Goal: Task Accomplishment & Management: Complete application form

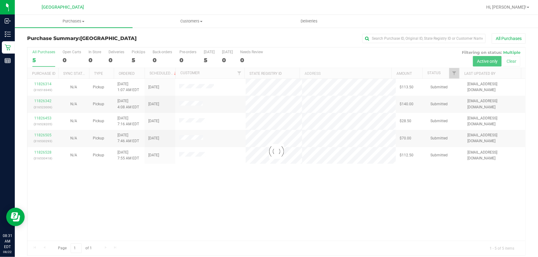
click at [345, 199] on div at bounding box center [276, 151] width 498 height 208
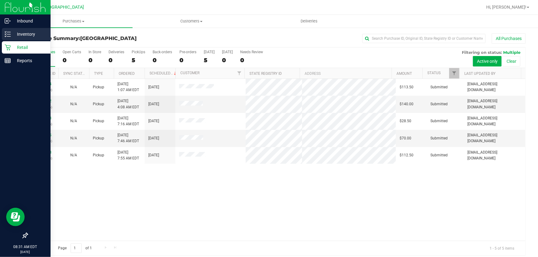
click at [10, 33] on icon at bounding box center [8, 34] width 6 height 6
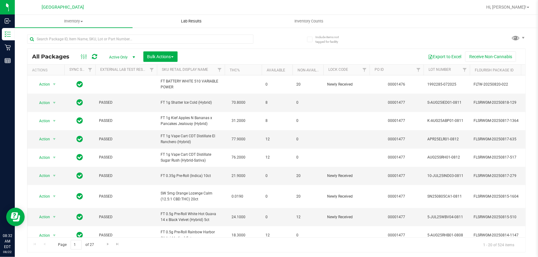
click at [199, 18] on span "Lab Results" at bounding box center [191, 21] width 37 height 6
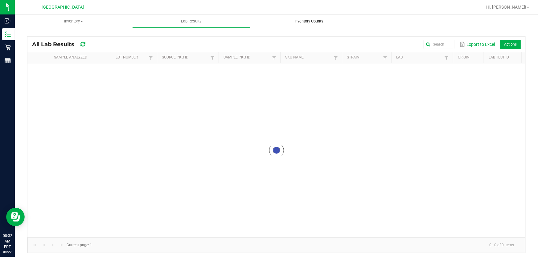
click at [300, 21] on span "Inventory Counts" at bounding box center [309, 21] width 46 height 6
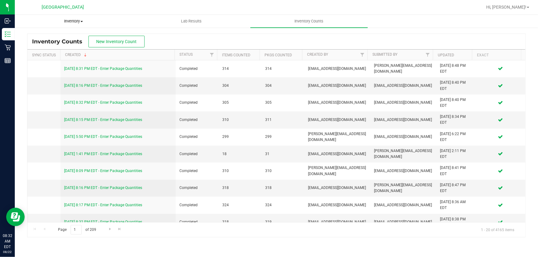
click at [82, 22] on span "Inventory" at bounding box center [73, 21] width 117 height 6
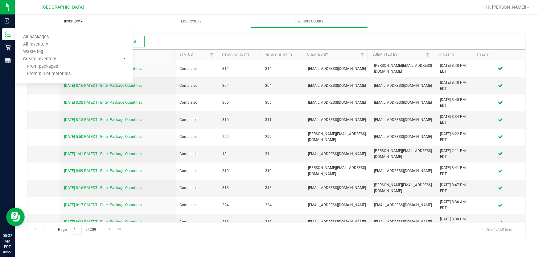
click at [68, 26] on uib-tab-heading "Inventory All packages All inventory Waste log Create inventory From packages F…" at bounding box center [74, 21] width 118 height 13
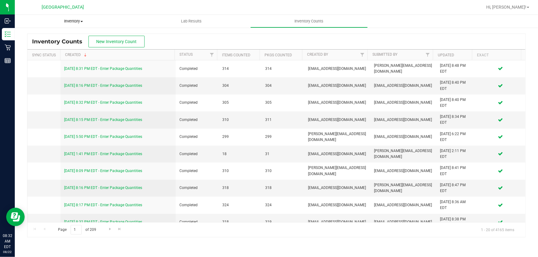
click at [74, 20] on span "Inventory" at bounding box center [74, 21] width 118 height 6
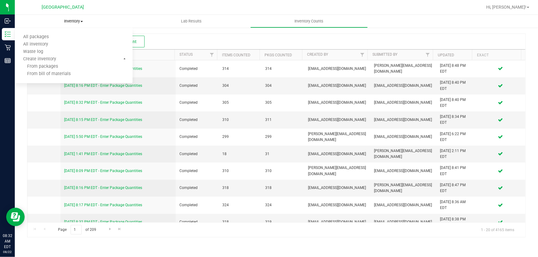
click at [78, 22] on span "Inventory" at bounding box center [74, 21] width 118 height 6
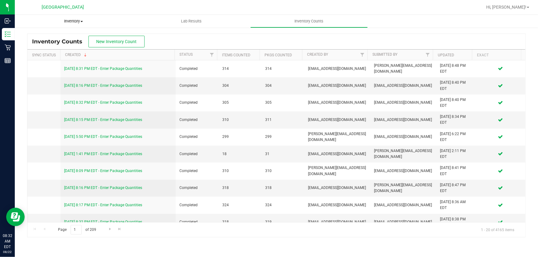
click at [75, 23] on span "Inventory" at bounding box center [74, 21] width 118 height 6
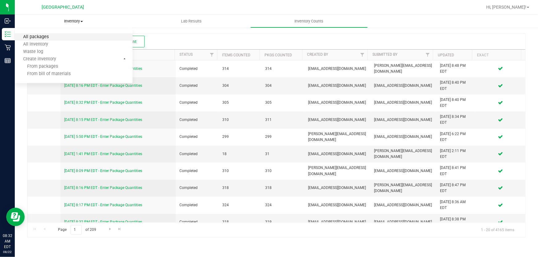
click at [51, 36] on span "All packages" at bounding box center [36, 37] width 42 height 5
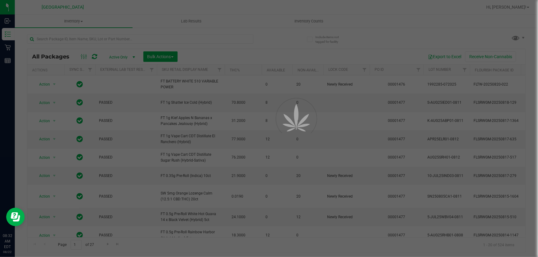
click at [448, 42] on div at bounding box center [269, 128] width 538 height 257
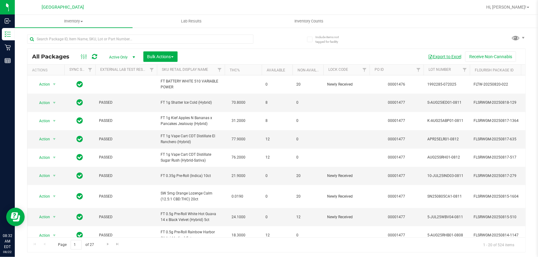
click at [443, 57] on button "Export to Excel" at bounding box center [444, 56] width 41 height 10
click at [432, 29] on div "All Packages Active Only Active Only Lab Samples Locked All External Internal B…" at bounding box center [276, 141] width 498 height 224
click at [444, 55] on button "Export to Excel" at bounding box center [444, 56] width 41 height 10
click at [292, 33] on div "All Packages Active Only Active Only Lab Samples Locked All External Internal B…" at bounding box center [276, 141] width 498 height 224
click at [222, 35] on input "text" at bounding box center [140, 39] width 226 height 9
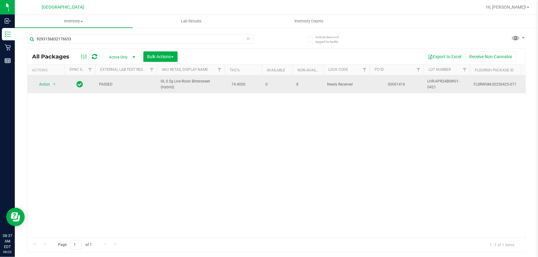
click at [167, 84] on span "GL 0.5g Live Rosin Bittersweet (Hybrid)" at bounding box center [191, 85] width 60 height 12
click at [167, 82] on span "GL 0.5g Live Rosin Bittersweet (Hybrid)" at bounding box center [191, 85] width 60 height 12
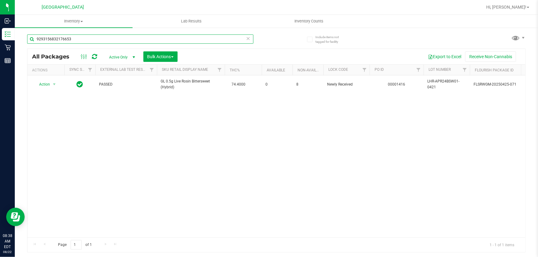
click at [130, 40] on input "9293156832176653" at bounding box center [140, 39] width 226 height 9
click at [129, 40] on input "9293156832176653" at bounding box center [140, 39] width 226 height 9
paste input "GL 0.5g Live Rosin Bittersweet (Hybrid)"
type input "GL 0.5g Live Rosin Bittersweet (Hybrid)"
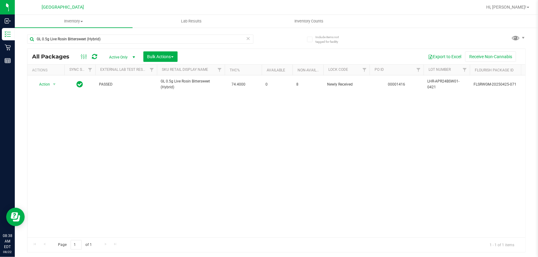
click at [74, 116] on div "Action Action Edit attributes Global inventory Locate package Package audit log…" at bounding box center [276, 157] width 498 height 162
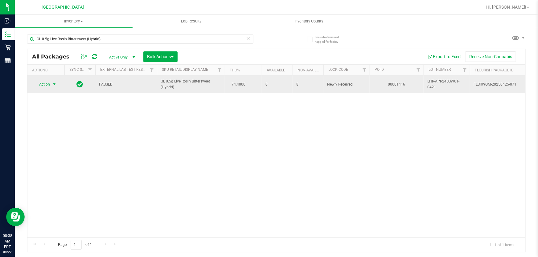
click at [52, 83] on span "select" at bounding box center [54, 84] width 5 height 5
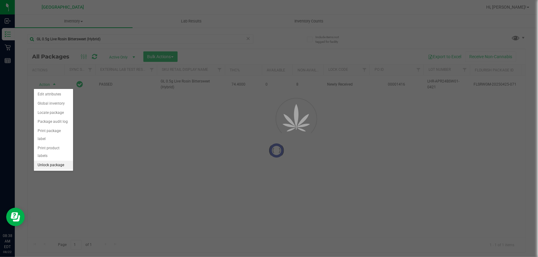
click at [46, 161] on li "Unlock package" at bounding box center [53, 165] width 39 height 9
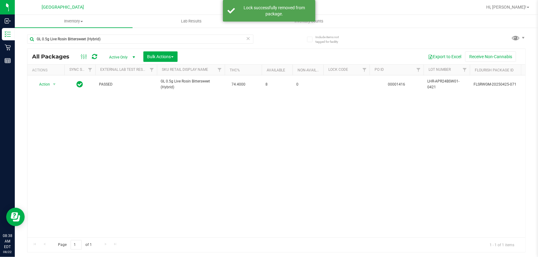
click at [248, 38] on icon at bounding box center [248, 38] width 4 height 7
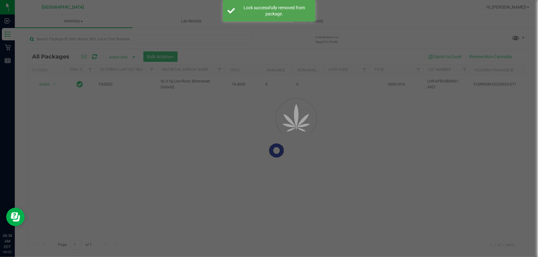
click at [220, 43] on div at bounding box center [269, 128] width 538 height 257
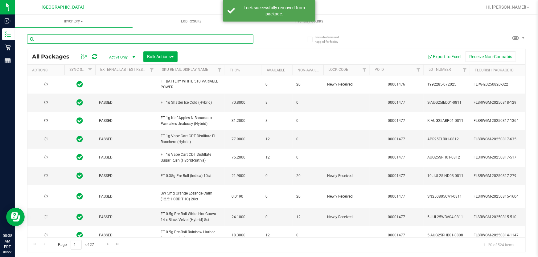
drag, startPoint x: 217, startPoint y: 39, endPoint x: 220, endPoint y: 42, distance: 3.9
click at [217, 39] on input "text" at bounding box center [140, 39] width 226 height 9
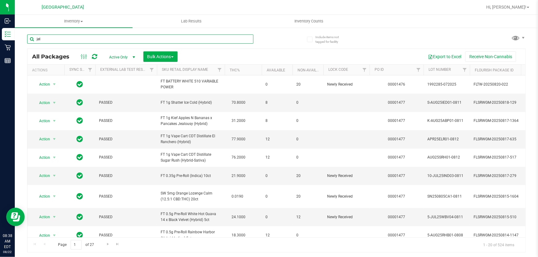
type input "jel"
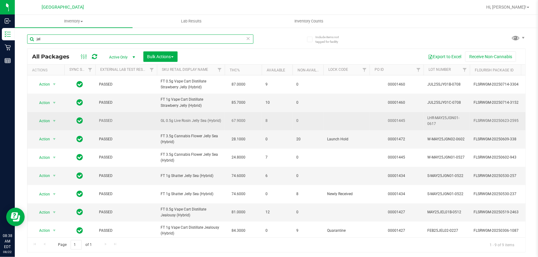
scroll to position [6, 0]
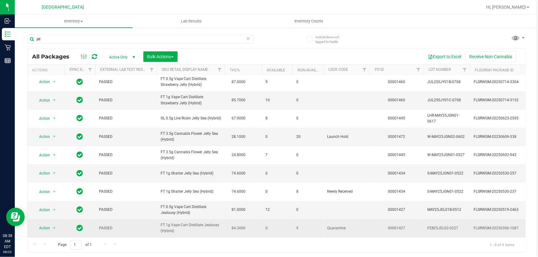
click at [184, 223] on span "FT 1g Vape Cart Distillate Jealousy (Hybrid)" at bounding box center [191, 229] width 60 height 12
copy td "FT 1g Vape Cart Distillate Jealousy (Hybrid)"
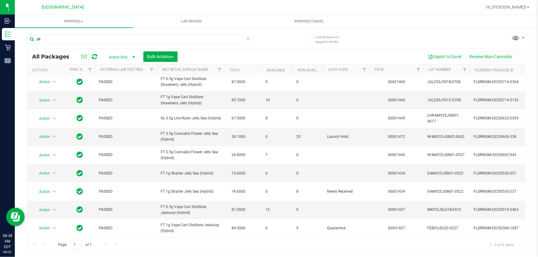
click at [412, 35] on div "jel All Packages Active Only Active Only Lab Samples Locked All External Intern…" at bounding box center [276, 141] width 498 height 224
click at [247, 39] on icon at bounding box center [248, 38] width 4 height 7
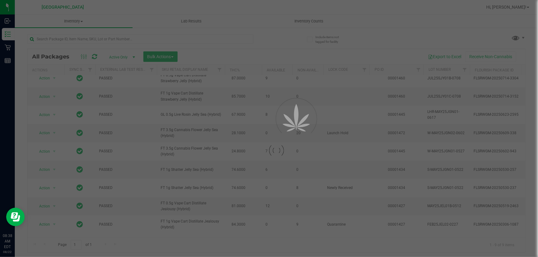
click at [398, 34] on div "Loading... All Packages Active Only Active Only Lab Samples Locked All External…" at bounding box center [276, 141] width 498 height 224
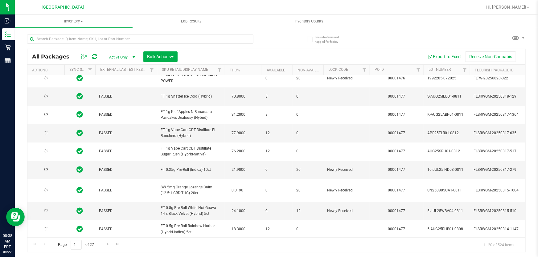
type input "[DATE]"
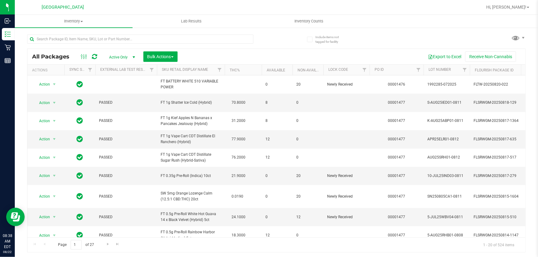
click at [225, 52] on div "Export to Excel Receive Non-Cannabis" at bounding box center [351, 56] width 338 height 10
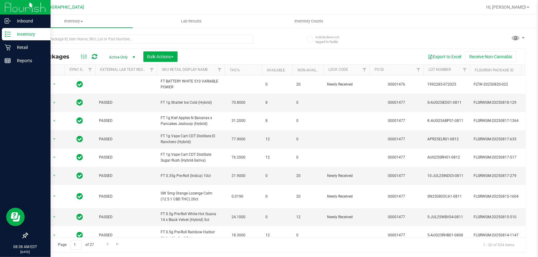
click at [9, 32] on line at bounding box center [8, 32] width 3 height 0
click at [7, 49] on icon at bounding box center [8, 47] width 6 height 6
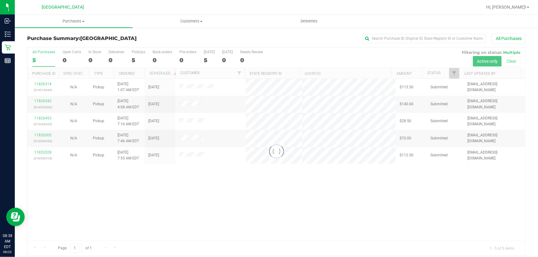
click at [276, 64] on div at bounding box center [276, 151] width 498 height 208
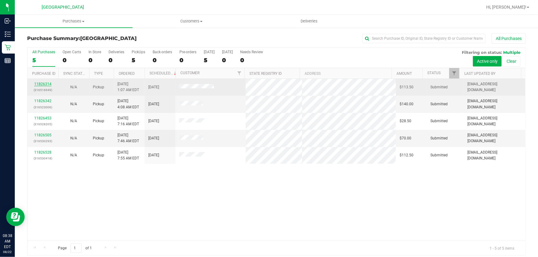
click at [46, 84] on link "11826314" at bounding box center [42, 84] width 17 height 4
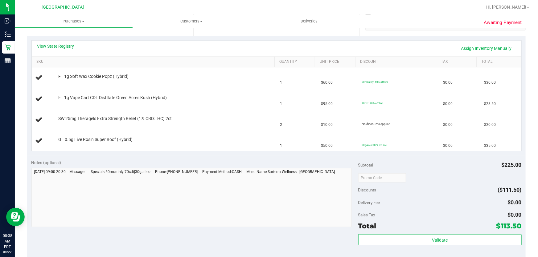
scroll to position [168, 0]
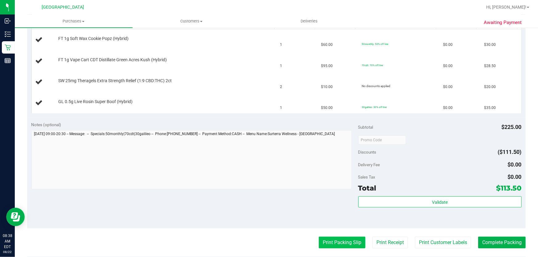
click at [342, 242] on button "Print Packing Slip" at bounding box center [342, 243] width 47 height 12
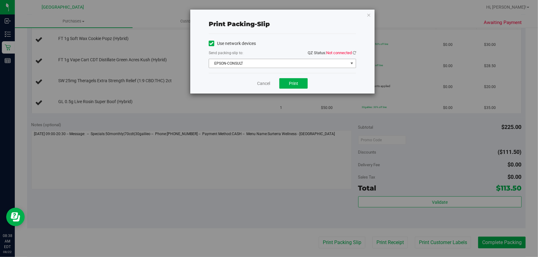
click at [294, 65] on span "EPSON-CONSULT" at bounding box center [278, 63] width 139 height 9
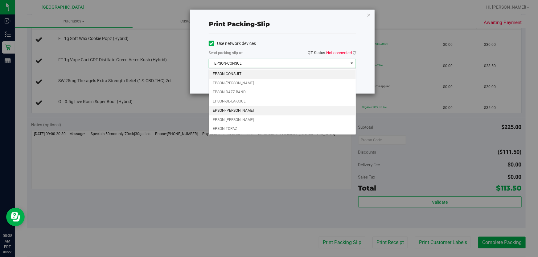
click at [240, 111] on li "EPSON-[PERSON_NAME]" at bounding box center [282, 110] width 147 height 9
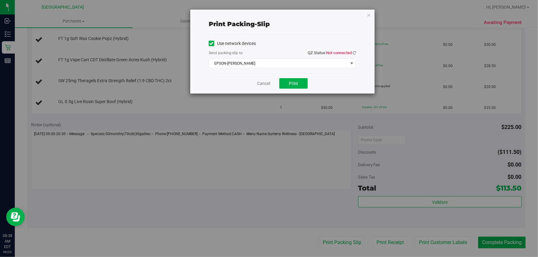
drag, startPoint x: 392, startPoint y: 31, endPoint x: 383, endPoint y: 31, distance: 8.3
click at [392, 31] on div "Print packing-slip Use network devices Send packing-slip to: QZ Status: Not con…" at bounding box center [271, 128] width 543 height 257
click at [348, 31] on div "Print packing-slip" at bounding box center [282, 23] width 147 height 19
click at [354, 54] on icon at bounding box center [354, 53] width 3 height 4
click at [289, 85] on span "Print" at bounding box center [293, 83] width 9 height 5
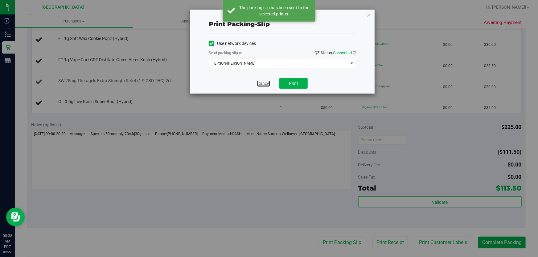
click at [266, 83] on link "Cancel" at bounding box center [263, 83] width 13 height 6
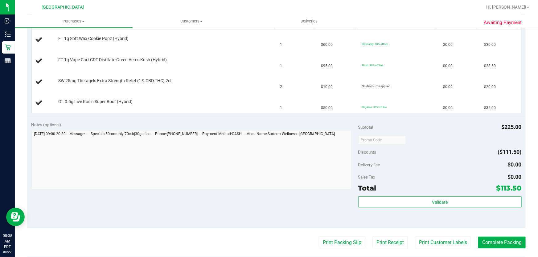
scroll to position [84, 0]
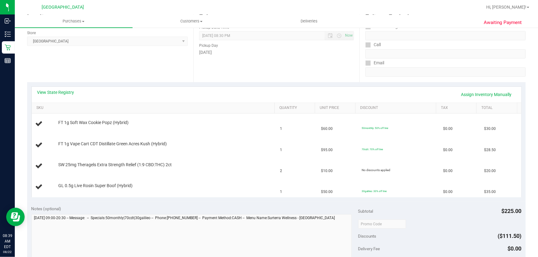
click at [188, 207] on div "Notes (optional)" at bounding box center [194, 209] width 327 height 6
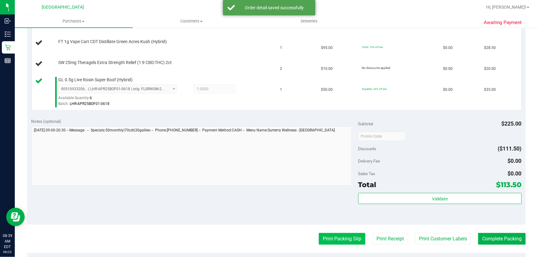
scroll to position [196, 0]
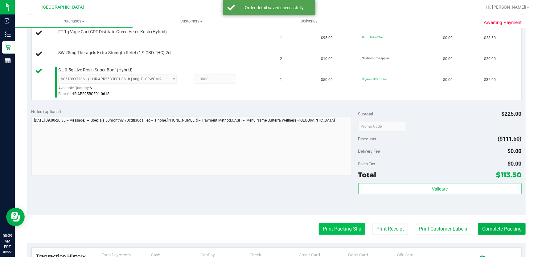
click at [353, 229] on button "Print Packing Slip" at bounding box center [342, 229] width 47 height 12
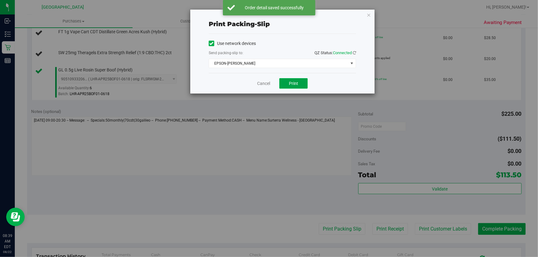
click at [294, 84] on span "Print" at bounding box center [293, 83] width 9 height 5
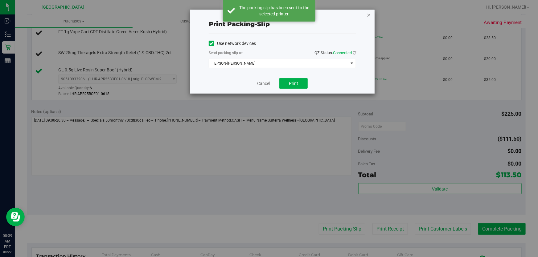
click at [370, 15] on icon "button" at bounding box center [369, 14] width 4 height 7
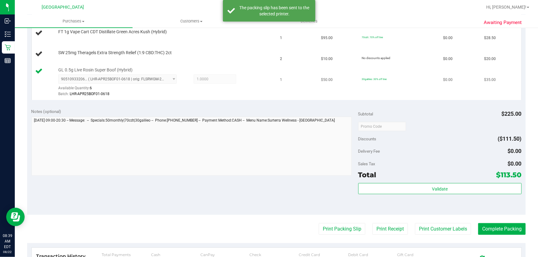
click at [344, 94] on td "$50.00" at bounding box center [337, 82] width 41 height 35
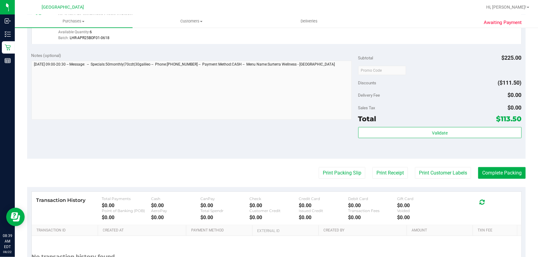
scroll to position [168, 0]
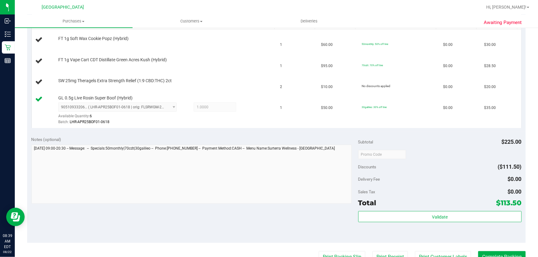
click at [164, 133] on div "Notes (optional) Subtotal $225.00 Discounts ($111.50) Delivery Fee $0.00 Sales …" at bounding box center [276, 187] width 498 height 111
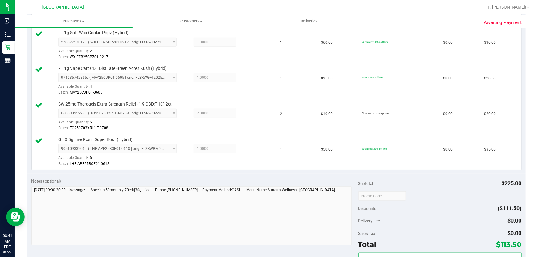
scroll to position [224, 0]
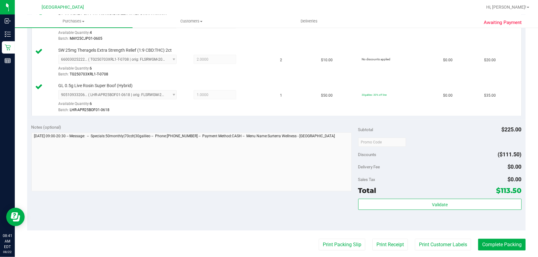
click at [324, 210] on div "Notes (optional) Subtotal $225.00 Discounts ($111.50) Delivery Fee $0.00 Sales …" at bounding box center [276, 175] width 498 height 111
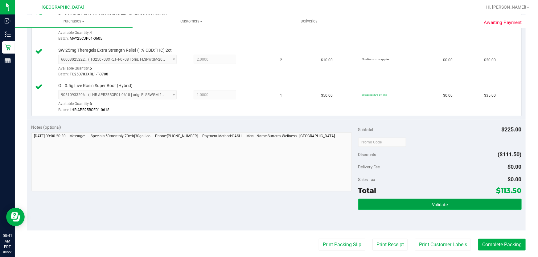
click at [392, 202] on button "Validate" at bounding box center [439, 204] width 163 height 11
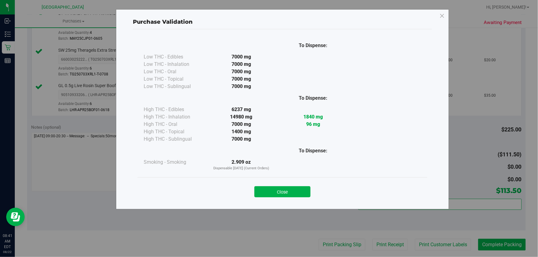
drag, startPoint x: 290, startPoint y: 186, endPoint x: 324, endPoint y: 182, distance: 34.1
click at [290, 186] on div "Close" at bounding box center [282, 189] width 281 height 15
drag, startPoint x: 297, startPoint y: 191, endPoint x: 305, endPoint y: 195, distance: 8.9
click at [297, 191] on button "Close" at bounding box center [282, 192] width 56 height 11
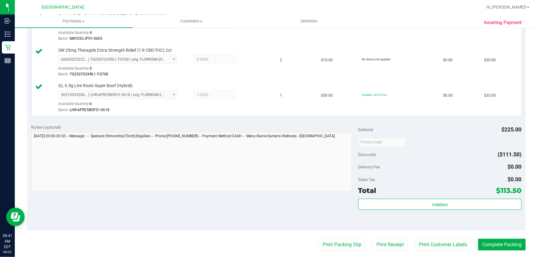
click at [326, 207] on div "Notes (optional) Subtotal $225.00 Discounts ($111.50) Delivery Fee $0.00 Sales …" at bounding box center [276, 175] width 498 height 111
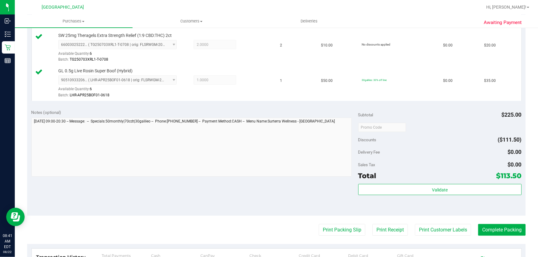
scroll to position [252, 0]
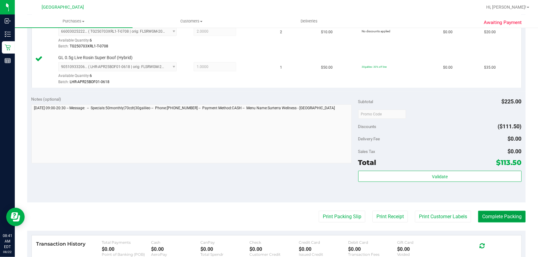
click at [488, 220] on button "Complete Packing" at bounding box center [501, 217] width 47 height 12
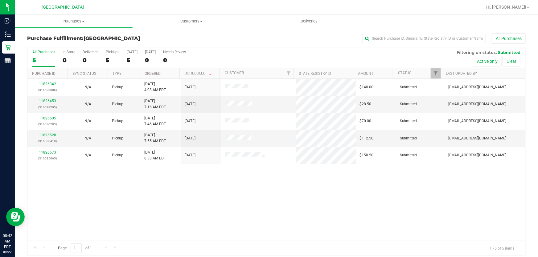
click at [243, 40] on div "All Purchases" at bounding box center [359, 38] width 332 height 10
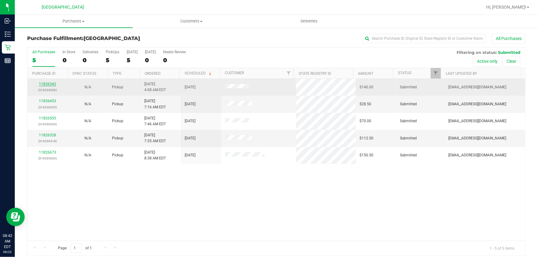
click at [50, 86] on link "11826342" at bounding box center [47, 84] width 17 height 4
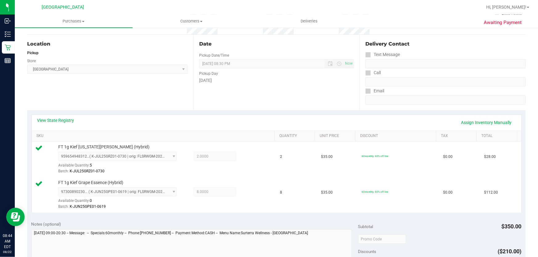
scroll to position [168, 0]
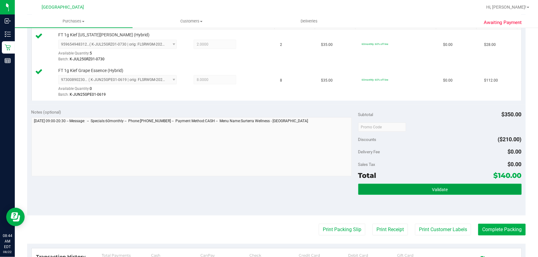
click at [398, 191] on button "Validate" at bounding box center [439, 189] width 163 height 11
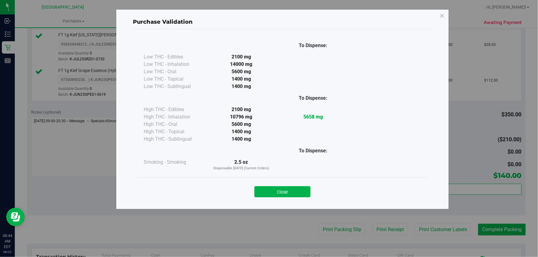
click at [303, 193] on button "Close" at bounding box center [282, 192] width 56 height 11
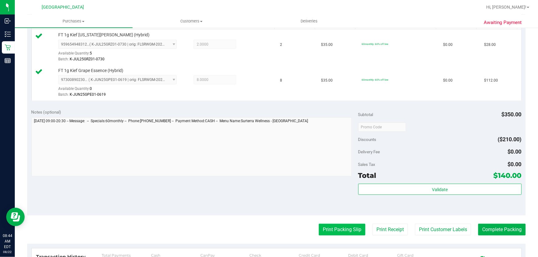
click at [338, 227] on button "Print Packing Slip" at bounding box center [342, 230] width 47 height 12
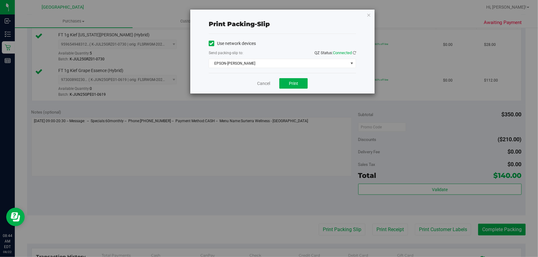
click at [296, 89] on div "Cancel Print" at bounding box center [282, 83] width 147 height 21
click at [295, 85] on span "Print" at bounding box center [293, 83] width 9 height 5
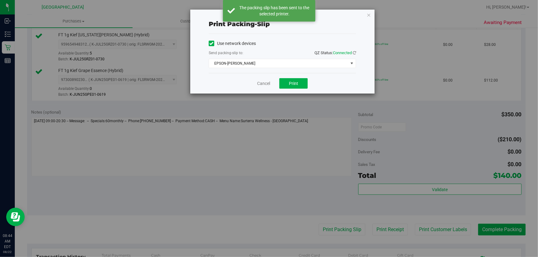
click at [311, 110] on div "Print packing-slip Use network devices Send packing-slip to: QZ Status: Connect…" at bounding box center [271, 128] width 543 height 257
click at [370, 13] on icon "button" at bounding box center [369, 14] width 4 height 7
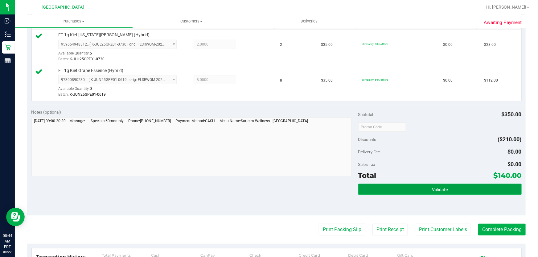
click at [425, 188] on button "Validate" at bounding box center [439, 189] width 163 height 11
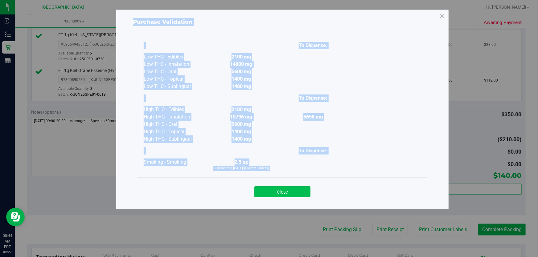
click at [289, 188] on button "Close" at bounding box center [282, 192] width 56 height 11
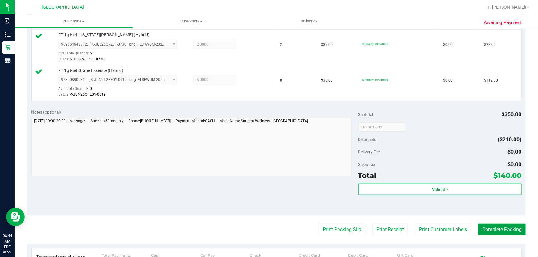
click at [497, 227] on button "Complete Packing" at bounding box center [501, 230] width 47 height 12
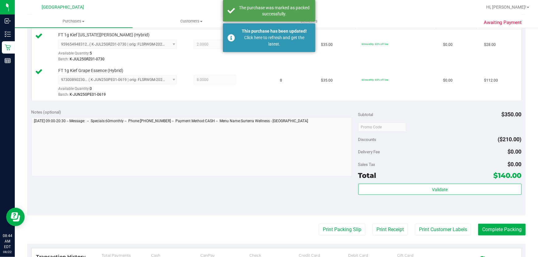
click at [203, 199] on div "Notes (optional) Subtotal $350.00 Discounts ($210.00) Delivery Fee $0.00 Sales …" at bounding box center [276, 160] width 498 height 111
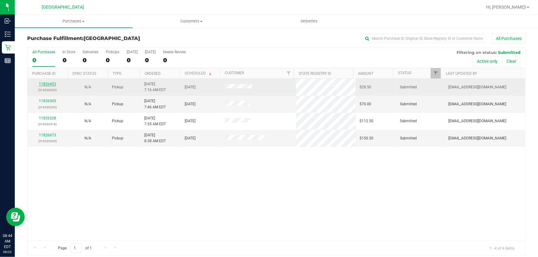
click at [49, 84] on link "11826453" at bounding box center [47, 84] width 17 height 4
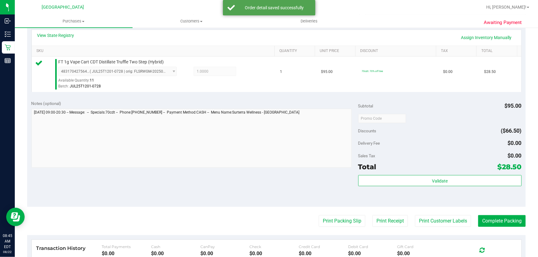
scroll to position [168, 0]
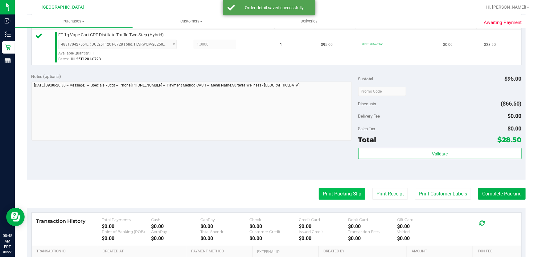
click at [359, 193] on button "Print Packing Slip" at bounding box center [342, 194] width 47 height 12
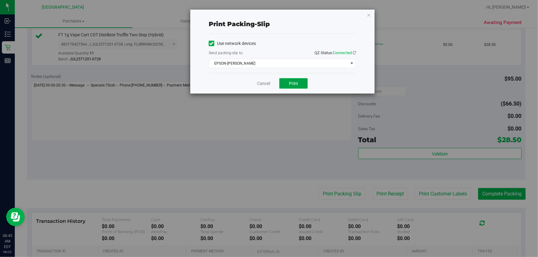
click at [297, 83] on span "Print" at bounding box center [293, 83] width 9 height 5
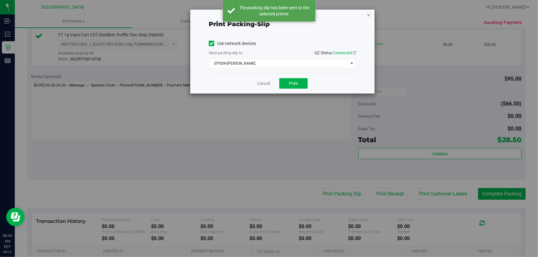
click at [368, 15] on icon "button" at bounding box center [369, 14] width 4 height 7
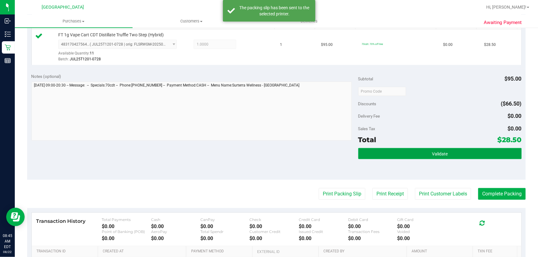
click at [458, 152] on button "Validate" at bounding box center [439, 153] width 163 height 11
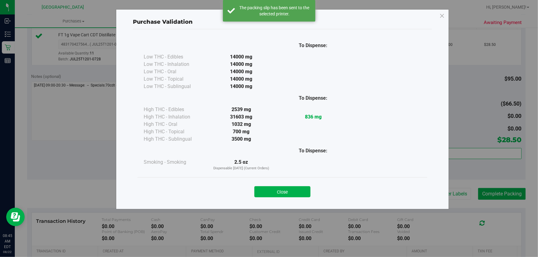
click at [290, 190] on button "Close" at bounding box center [282, 192] width 56 height 11
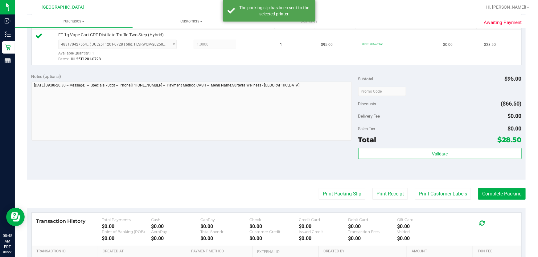
click at [495, 178] on div "Notes (optional) Subtotal $95.00 Discounts ($66.50) Delivery Fee $0.00 Sales Ta…" at bounding box center [276, 124] width 498 height 111
click at [508, 198] on button "Complete Packing" at bounding box center [501, 194] width 47 height 12
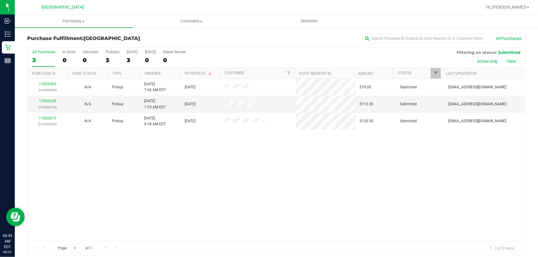
click at [190, 159] on div "11826505 (316530293) N/A Pickup [DATE] 7:46 AM EDT 8/22/2025 $70.00 Submitted […" at bounding box center [276, 160] width 498 height 162
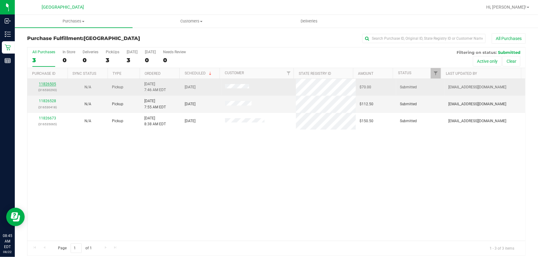
click at [54, 83] on link "11826505" at bounding box center [47, 84] width 17 height 4
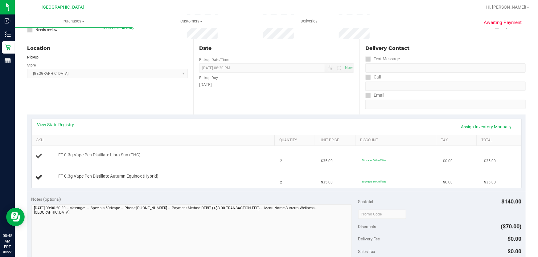
scroll to position [56, 0]
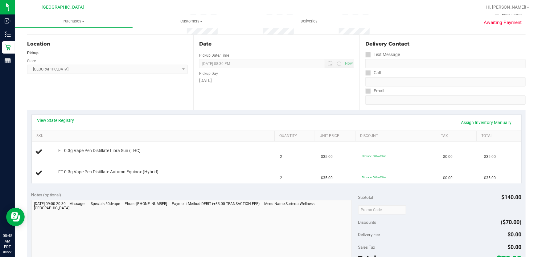
click at [188, 120] on div "View State Registry Assign Inventory Manually" at bounding box center [276, 122] width 478 height 10
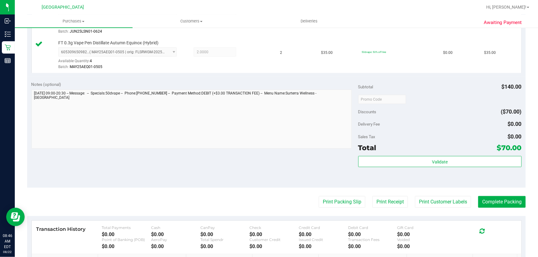
scroll to position [196, 0]
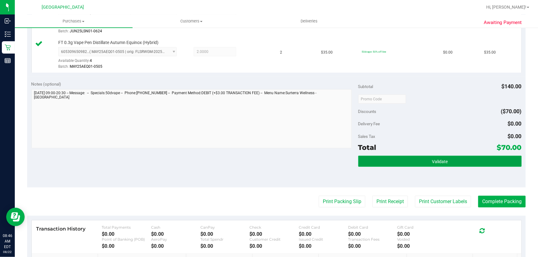
click at [406, 164] on button "Validate" at bounding box center [439, 161] width 163 height 11
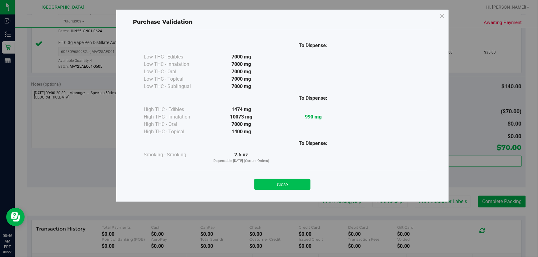
click at [305, 182] on button "Close" at bounding box center [282, 184] width 56 height 11
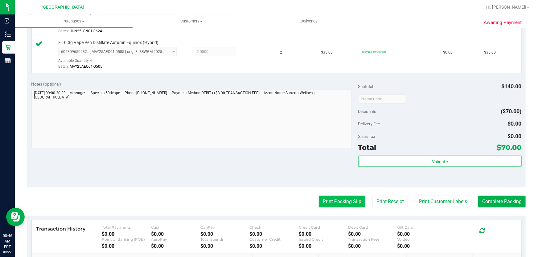
click at [319, 197] on button "Print Packing Slip" at bounding box center [342, 202] width 47 height 12
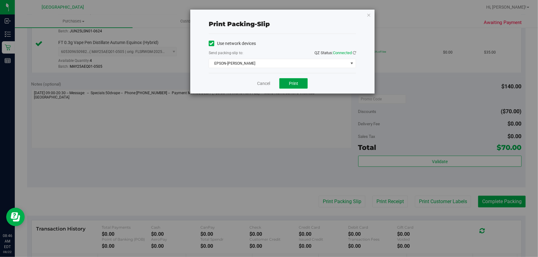
click at [297, 81] on span "Print" at bounding box center [293, 83] width 9 height 5
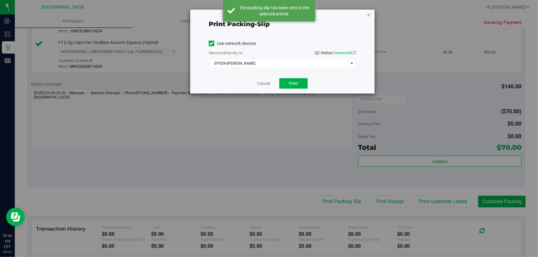
click at [369, 14] on icon "button" at bounding box center [369, 14] width 4 height 7
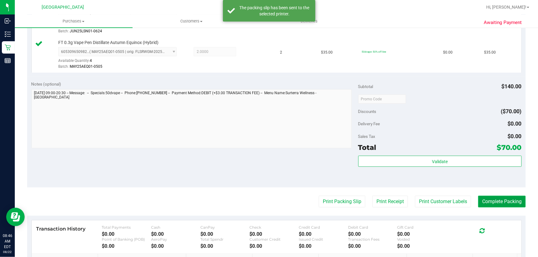
click at [494, 202] on button "Complete Packing" at bounding box center [501, 202] width 47 height 12
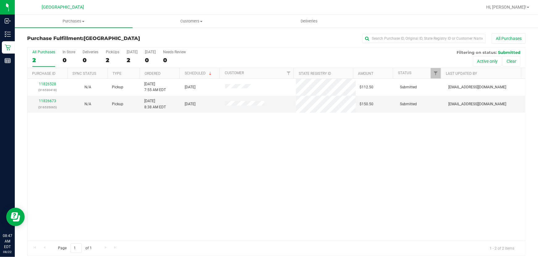
click at [301, 148] on div "11826528 (316530418) N/A Pickup [DATE] 7:55 AM EDT 8/22/2025 $112.50 Submitted …" at bounding box center [276, 160] width 498 height 162
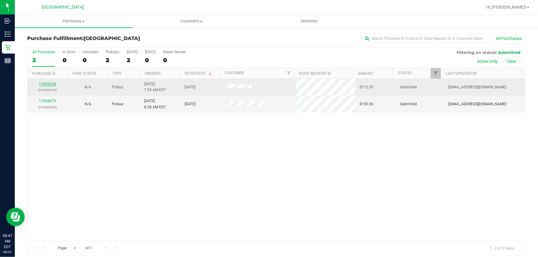
click at [53, 83] on link "11826528" at bounding box center [47, 84] width 17 height 4
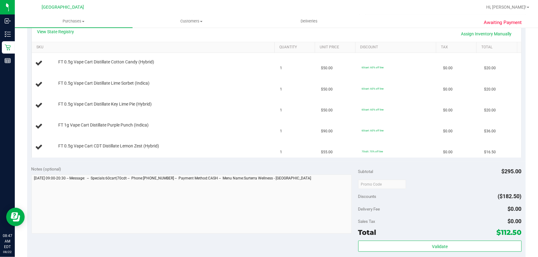
scroll to position [196, 0]
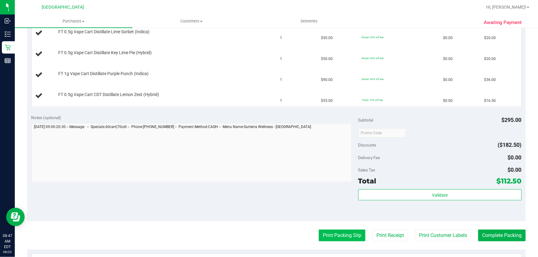
click at [351, 231] on button "Print Packing Slip" at bounding box center [342, 236] width 47 height 12
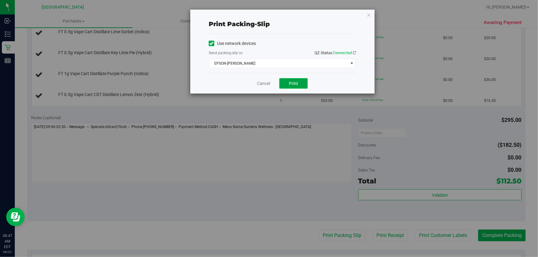
click at [293, 83] on span "Print" at bounding box center [293, 83] width 9 height 5
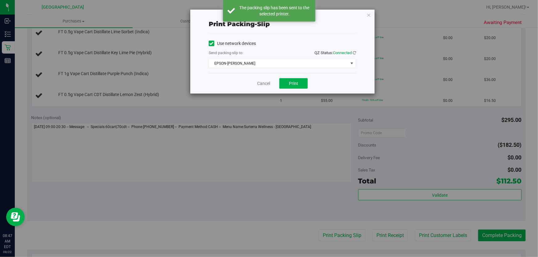
click at [369, 15] on icon "button" at bounding box center [369, 14] width 4 height 7
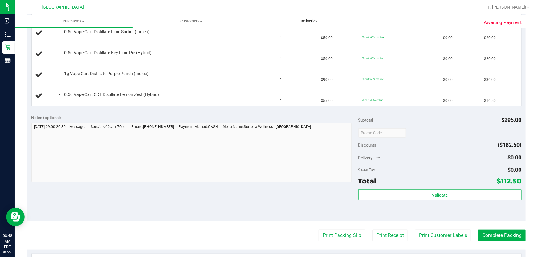
click at [319, 230] on button "Print Packing Slip" at bounding box center [342, 236] width 47 height 12
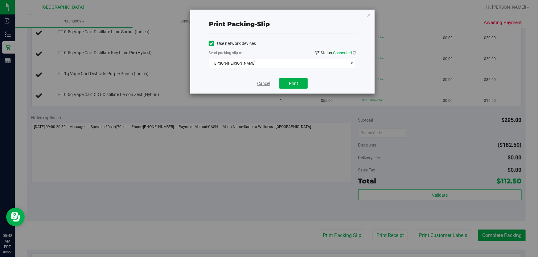
click at [269, 82] on div "Cancel Print" at bounding box center [282, 83] width 147 height 21
click at [266, 83] on link "Cancel" at bounding box center [263, 83] width 13 height 6
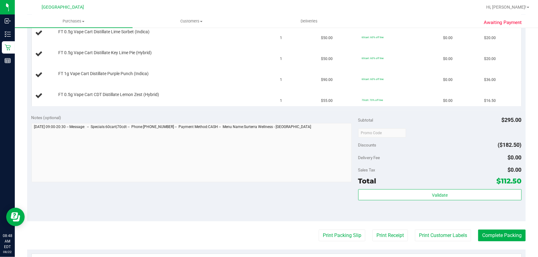
click at [251, 111] on div "Notes (optional) Subtotal $295.00 Discounts ($182.50) Delivery Fee $0.00 Sales …" at bounding box center [276, 166] width 498 height 111
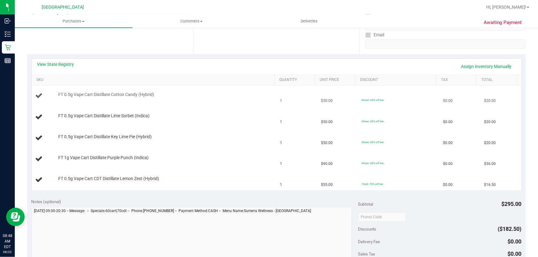
click at [252, 87] on td "FT 0.5g Vape Cart Distillate Cotton Candy (Hybrid)" at bounding box center [154, 96] width 245 height 21
click at [261, 76] on th "SKU" at bounding box center [153, 80] width 243 height 11
click at [266, 69] on div "View State Registry Assign Inventory Manually" at bounding box center [276, 66] width 478 height 10
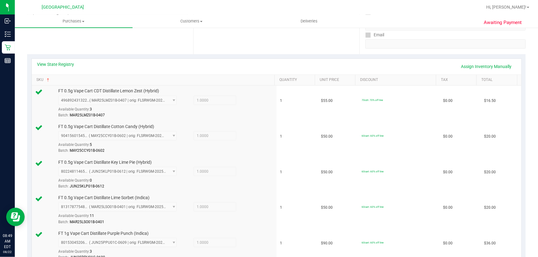
click at [262, 62] on div "View State Registry Assign Inventory Manually" at bounding box center [276, 66] width 478 height 10
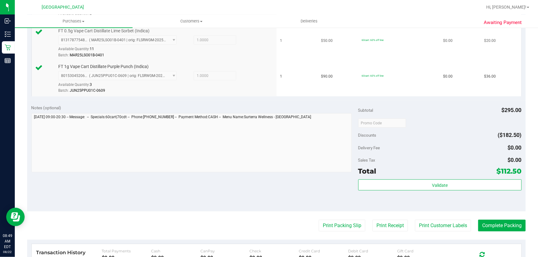
scroll to position [280, 0]
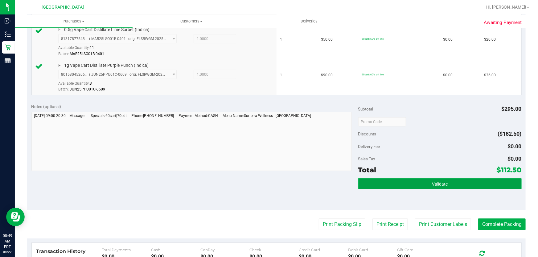
click at [445, 186] on button "Validate" at bounding box center [439, 183] width 163 height 11
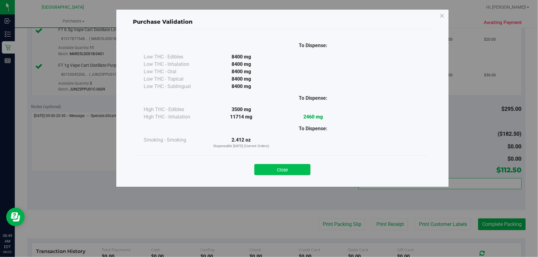
click at [304, 169] on button "Close" at bounding box center [282, 169] width 56 height 11
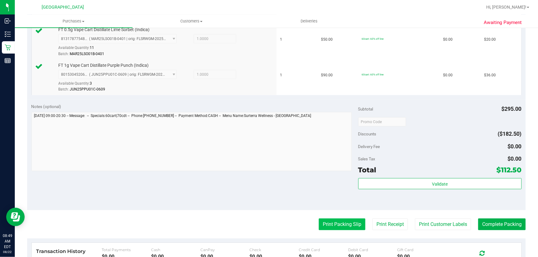
click at [346, 222] on button "Print Packing Slip" at bounding box center [342, 225] width 47 height 12
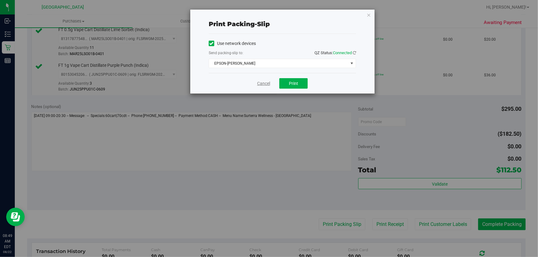
click at [261, 83] on link "Cancel" at bounding box center [263, 83] width 13 height 6
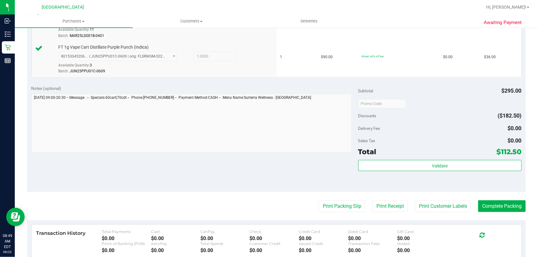
scroll to position [308, 0]
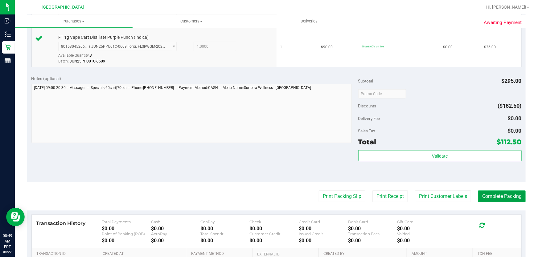
click at [501, 198] on button "Complete Packing" at bounding box center [501, 197] width 47 height 12
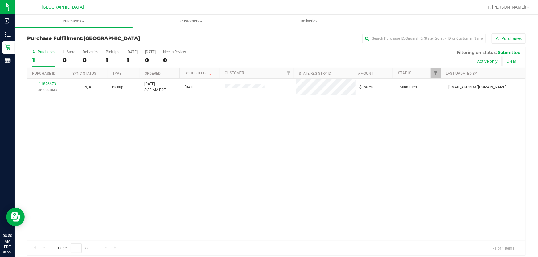
click at [105, 117] on div "11826673 (316535065) N/A Pickup [DATE] 8:38 AM EDT 8/22/2025 $150.50 Submitted …" at bounding box center [276, 160] width 498 height 162
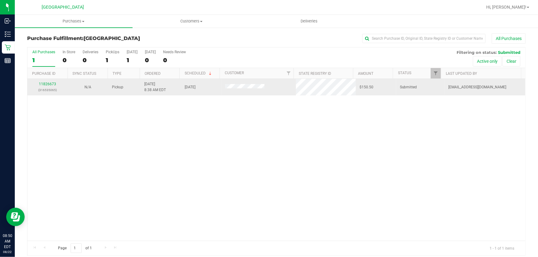
click at [41, 87] on div "11826673 (316535065)" at bounding box center [47, 87] width 33 height 12
click at [44, 82] on link "11826673" at bounding box center [47, 84] width 17 height 4
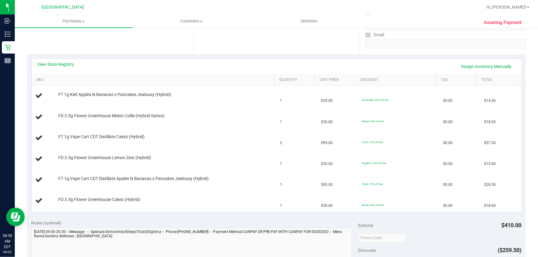
scroll to position [224, 0]
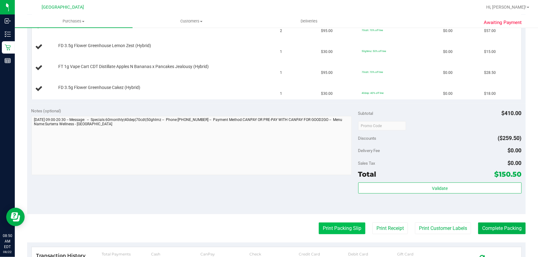
click at [325, 231] on button "Print Packing Slip" at bounding box center [342, 229] width 47 height 12
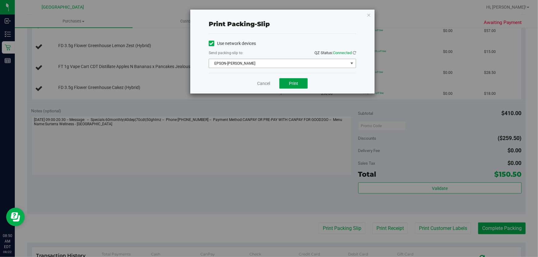
click at [292, 78] on button "Print" at bounding box center [293, 83] width 28 height 10
click at [266, 86] on link "Cancel" at bounding box center [263, 83] width 13 height 6
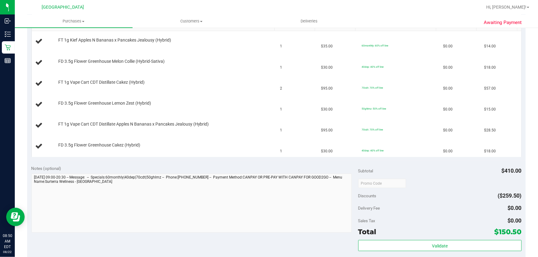
scroll to position [166, 0]
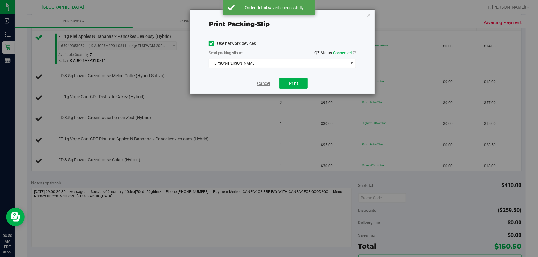
click at [261, 80] on link "Cancel" at bounding box center [263, 83] width 13 height 6
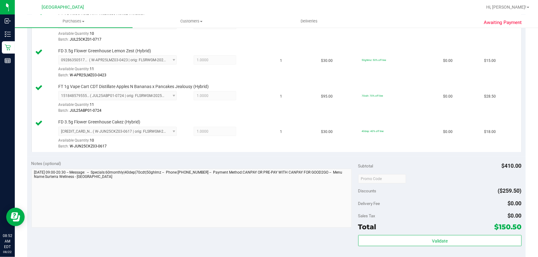
scroll to position [330, 0]
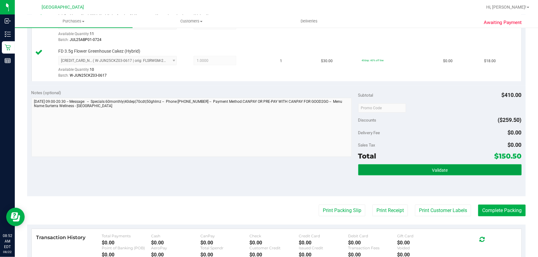
click at [435, 168] on span "Validate" at bounding box center [440, 170] width 16 height 5
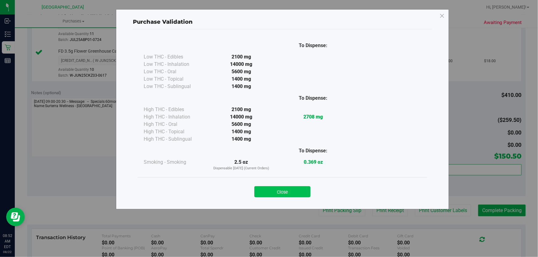
click at [301, 193] on button "Close" at bounding box center [282, 192] width 56 height 11
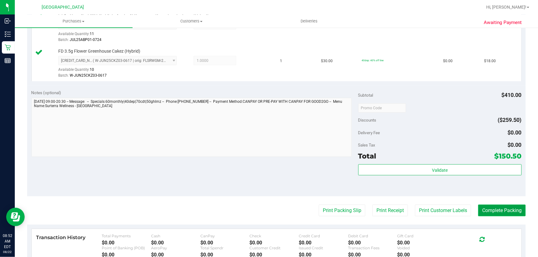
click at [500, 206] on button "Complete Packing" at bounding box center [501, 211] width 47 height 12
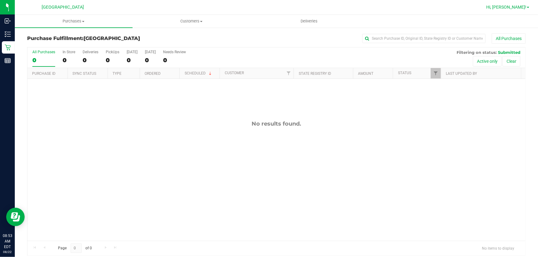
click at [515, 4] on link "Hi, [PERSON_NAME]!" at bounding box center [508, 7] width 48 height 6
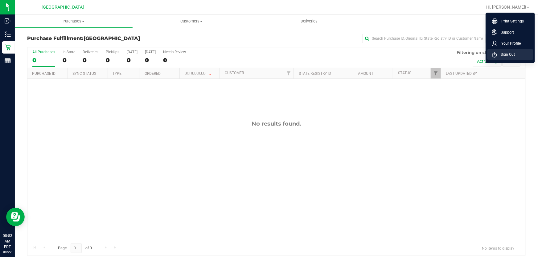
click at [504, 55] on span "Sign Out" at bounding box center [506, 54] width 18 height 6
